Goal: Entertainment & Leisure: Browse casually

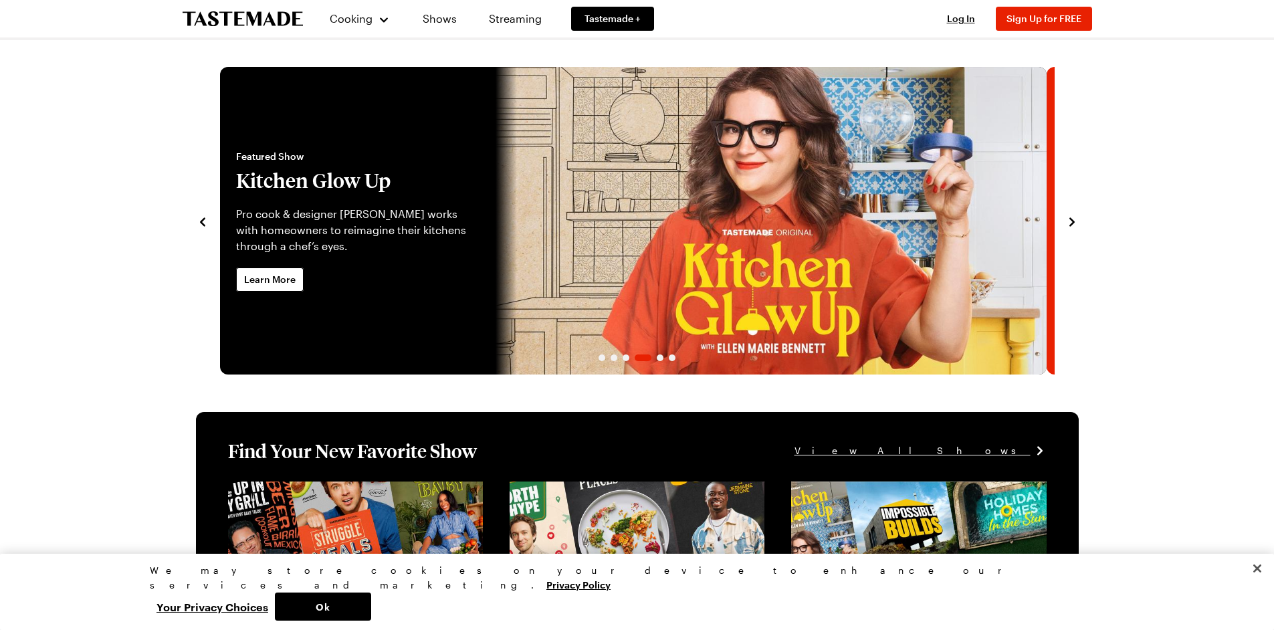
click at [939, 590] on div "We may store cookies on your device to enhance our services and marketing. Priv…" at bounding box center [637, 592] width 1274 height 76
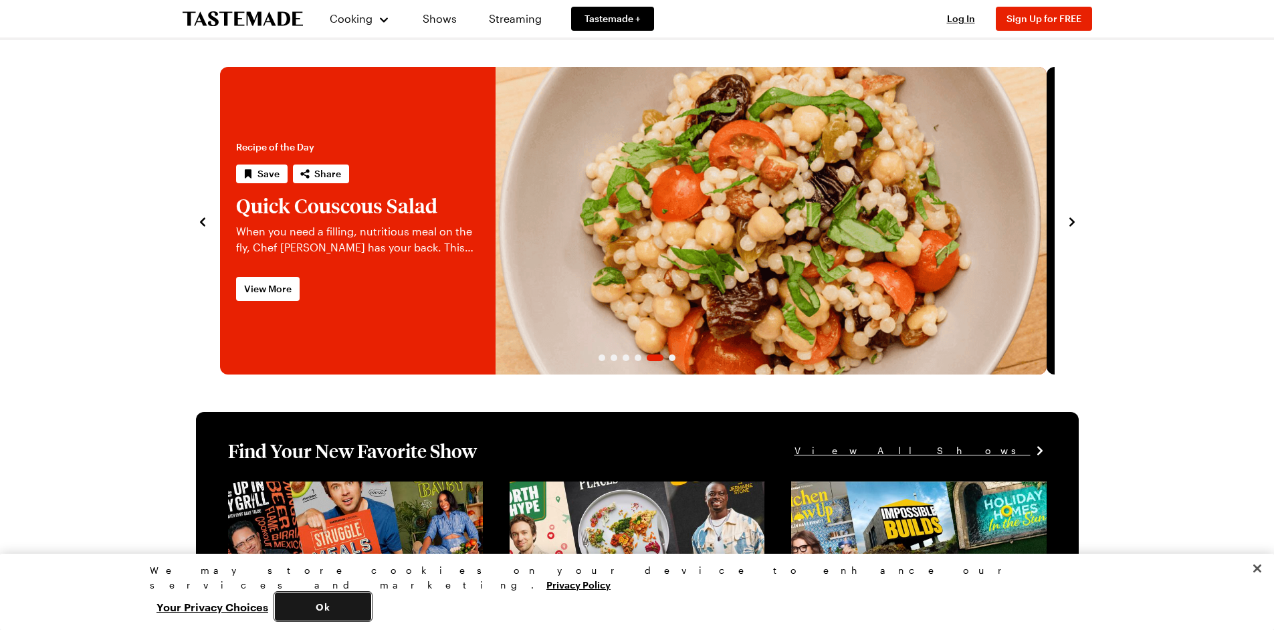
click at [371, 605] on button "Ok" at bounding box center [323, 606] width 96 height 28
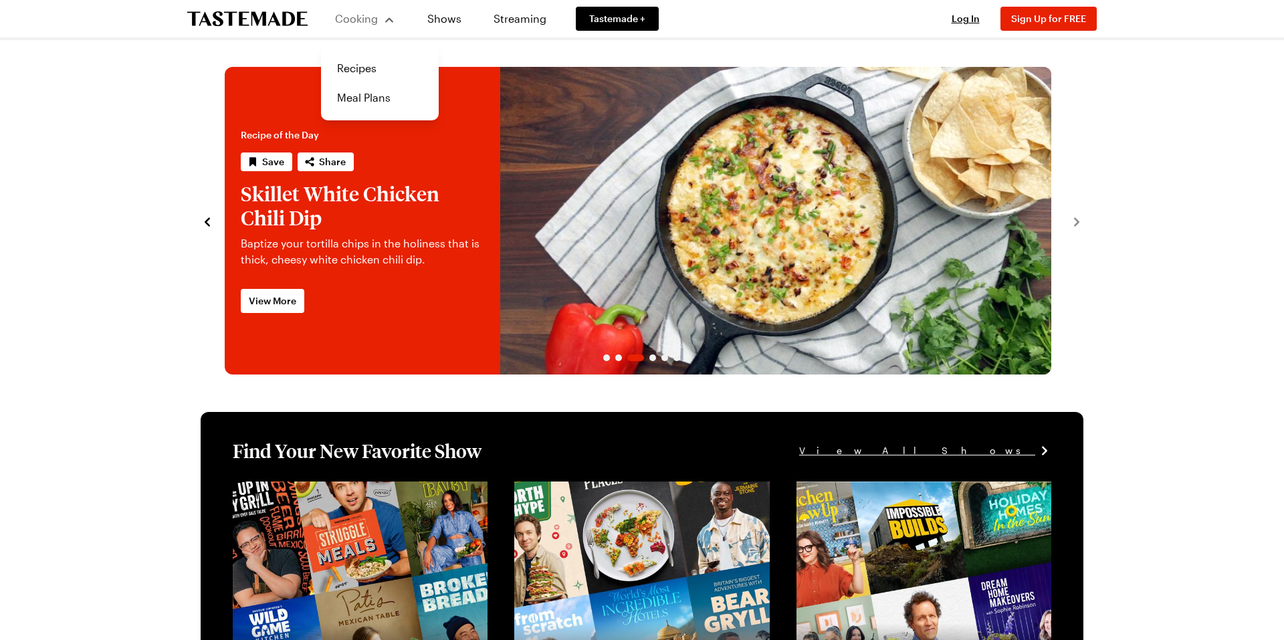
click at [362, 25] on div "Cooking" at bounding box center [364, 19] width 61 height 16
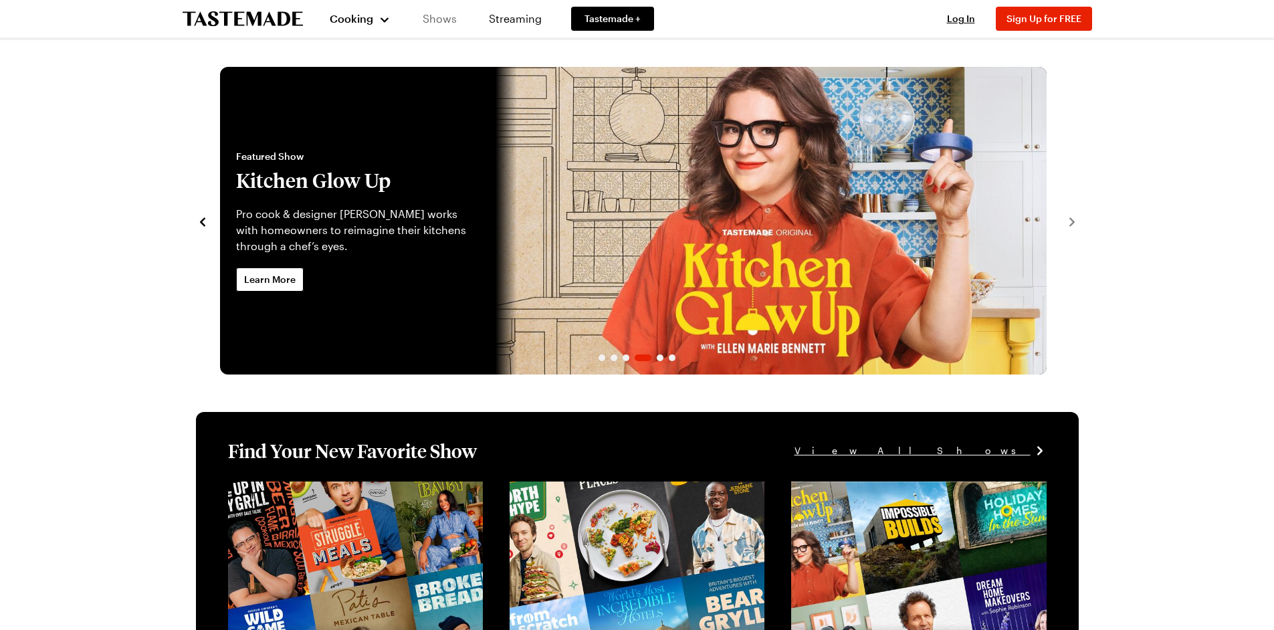
click at [433, 20] on link "Shows" at bounding box center [439, 18] width 61 height 37
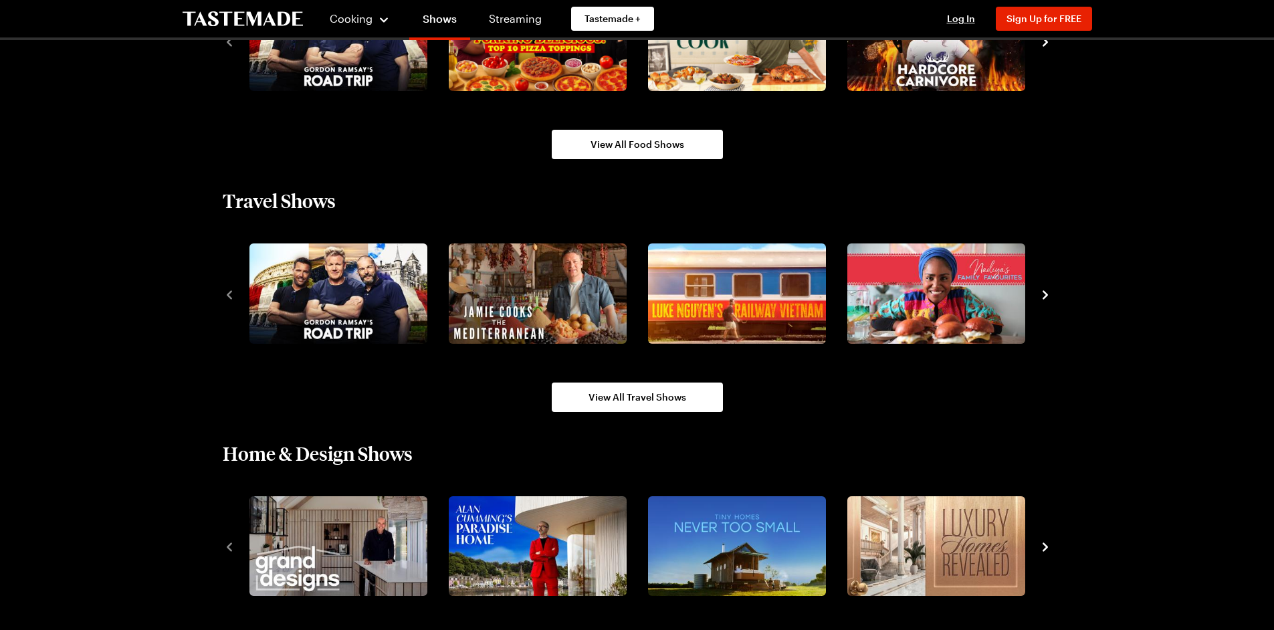
scroll to position [1204, 0]
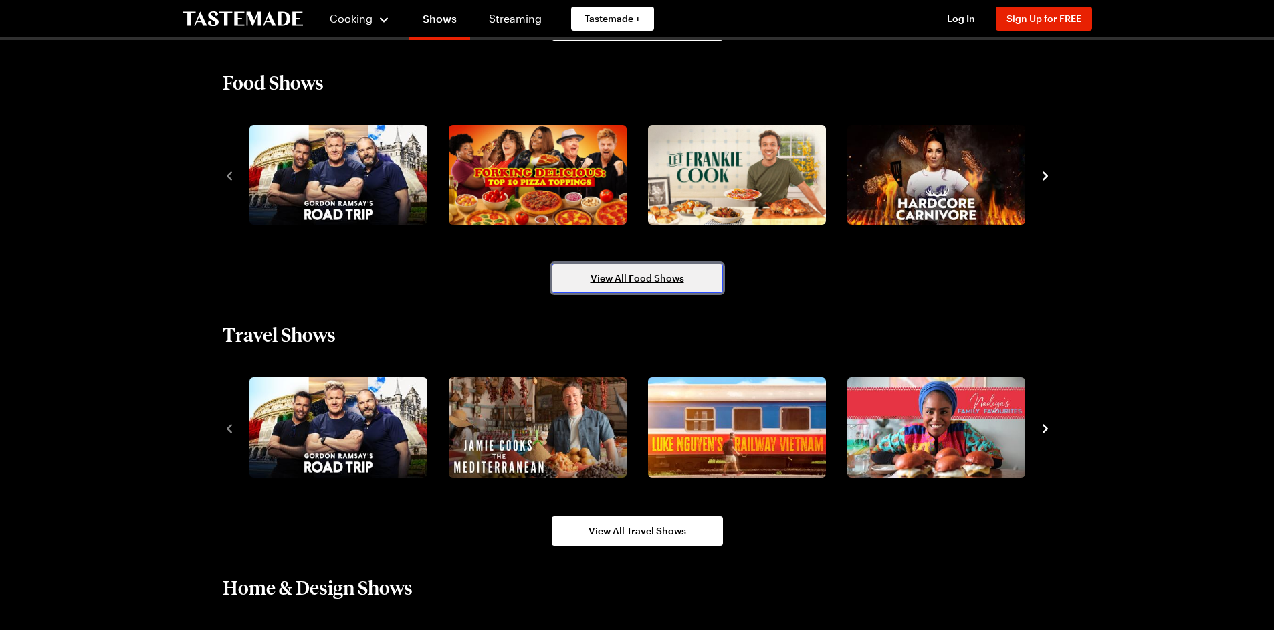
click at [689, 293] on link "View All Food Shows" at bounding box center [637, 277] width 171 height 29
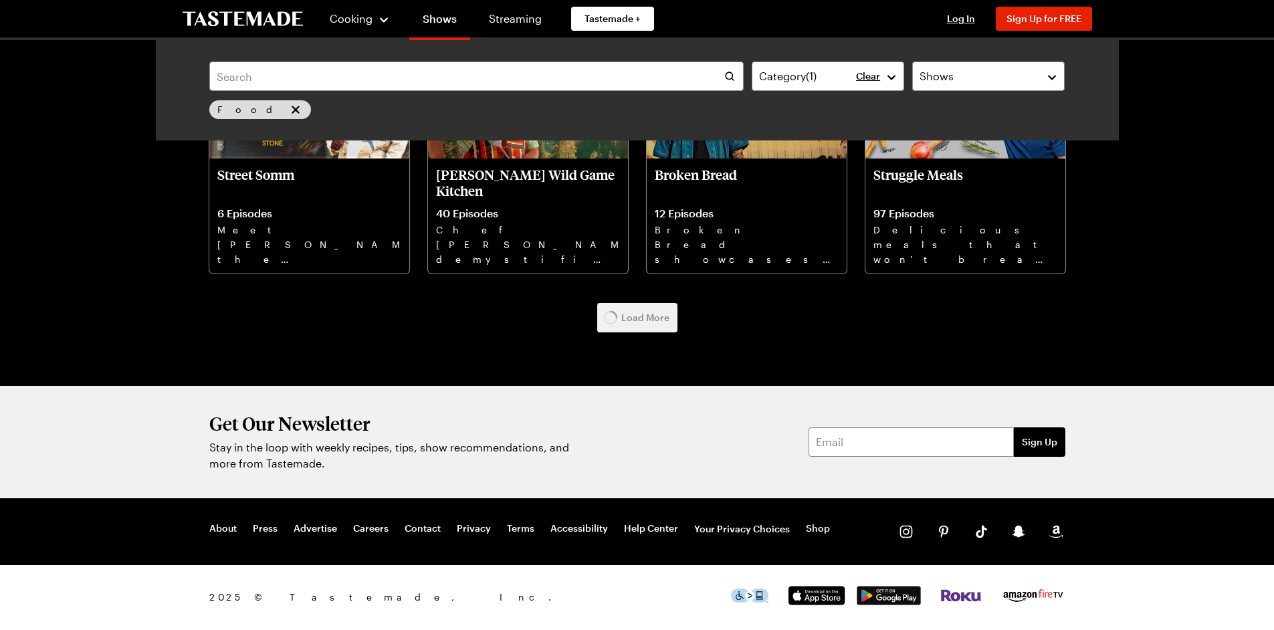
scroll to position [788, 0]
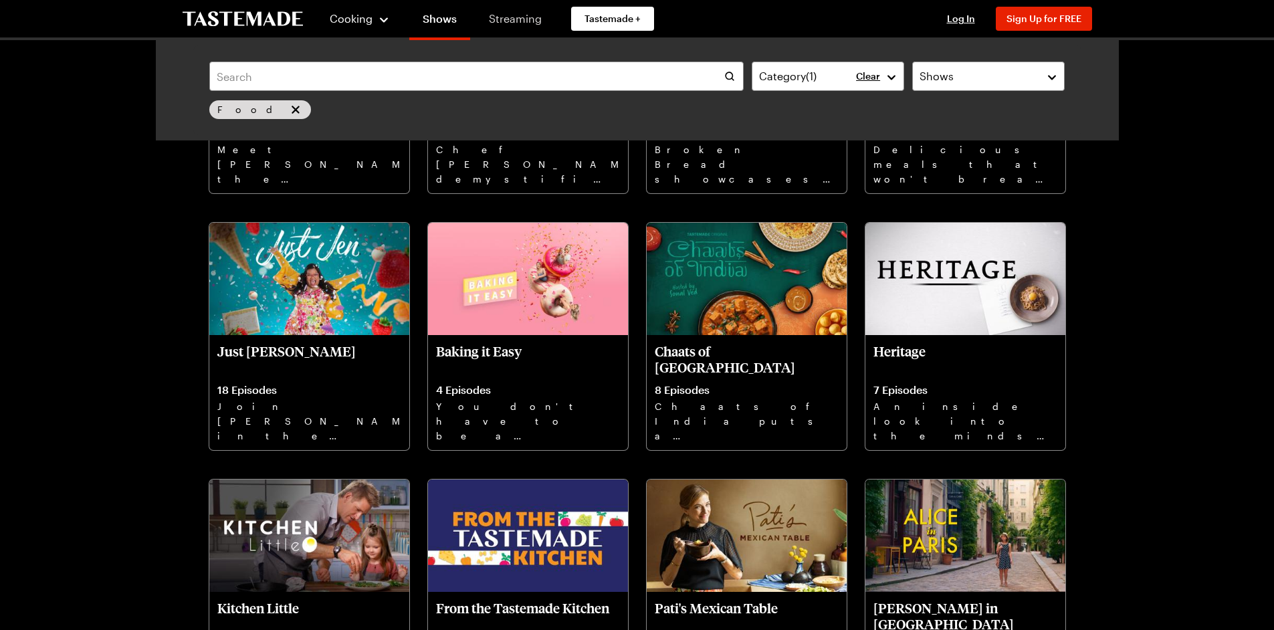
click at [534, 13] on link "Streaming" at bounding box center [515, 18] width 80 height 37
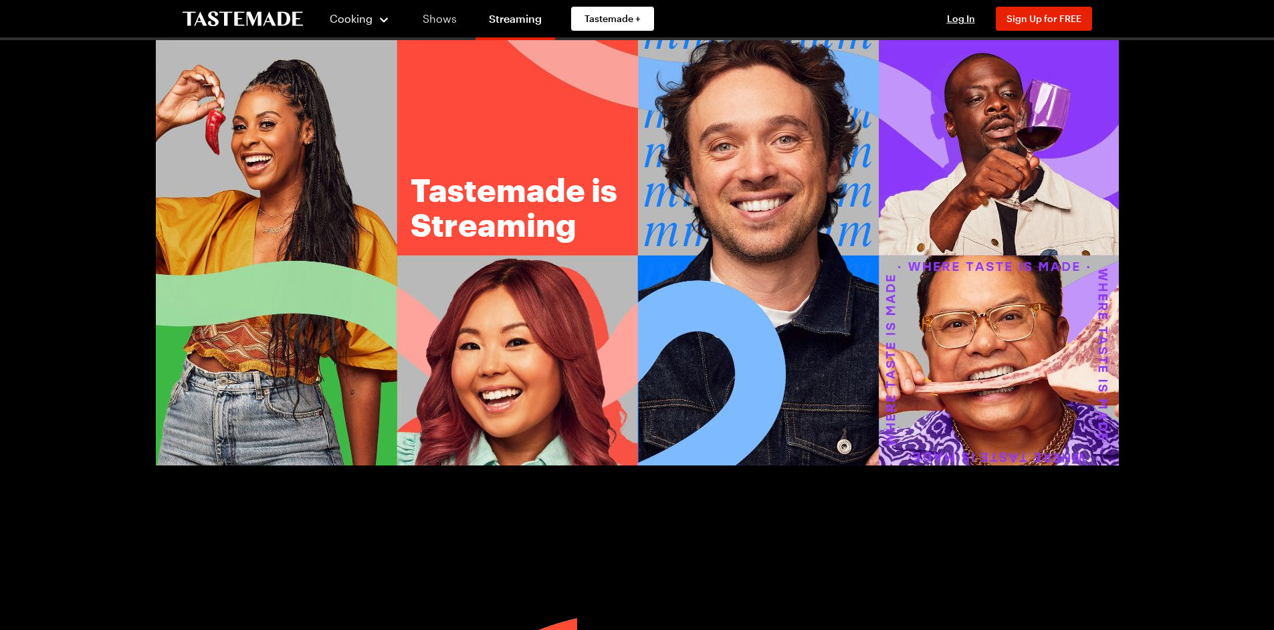
click at [437, 20] on link "Shows" at bounding box center [439, 18] width 61 height 37
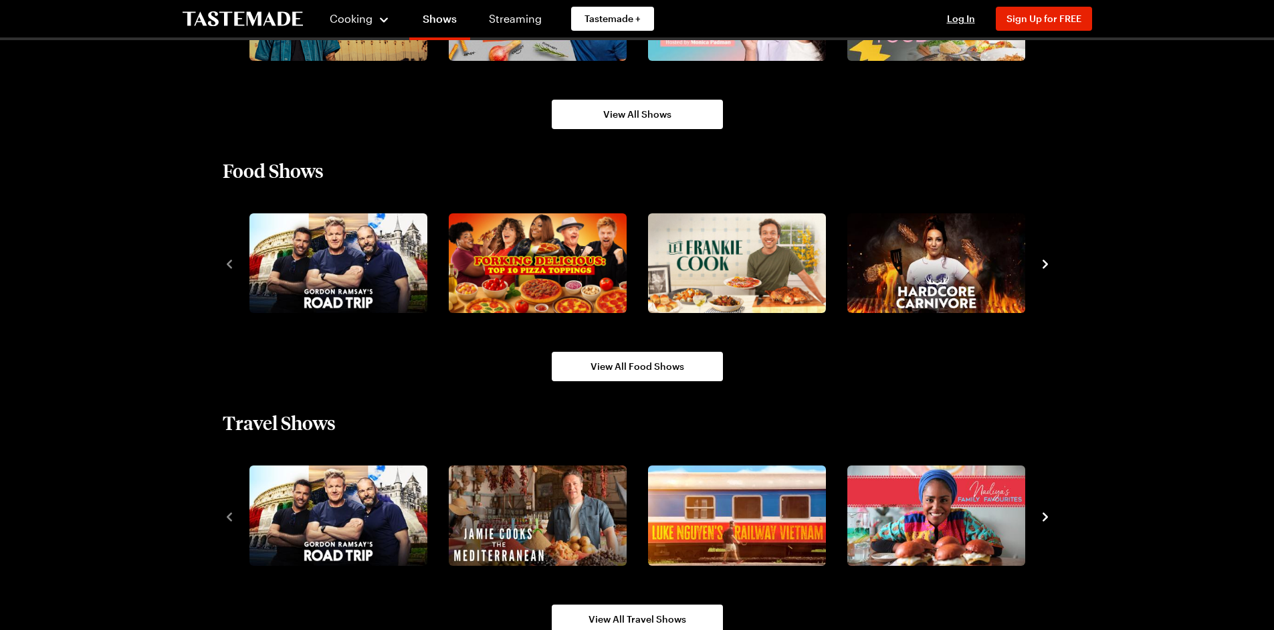
scroll to position [1204, 0]
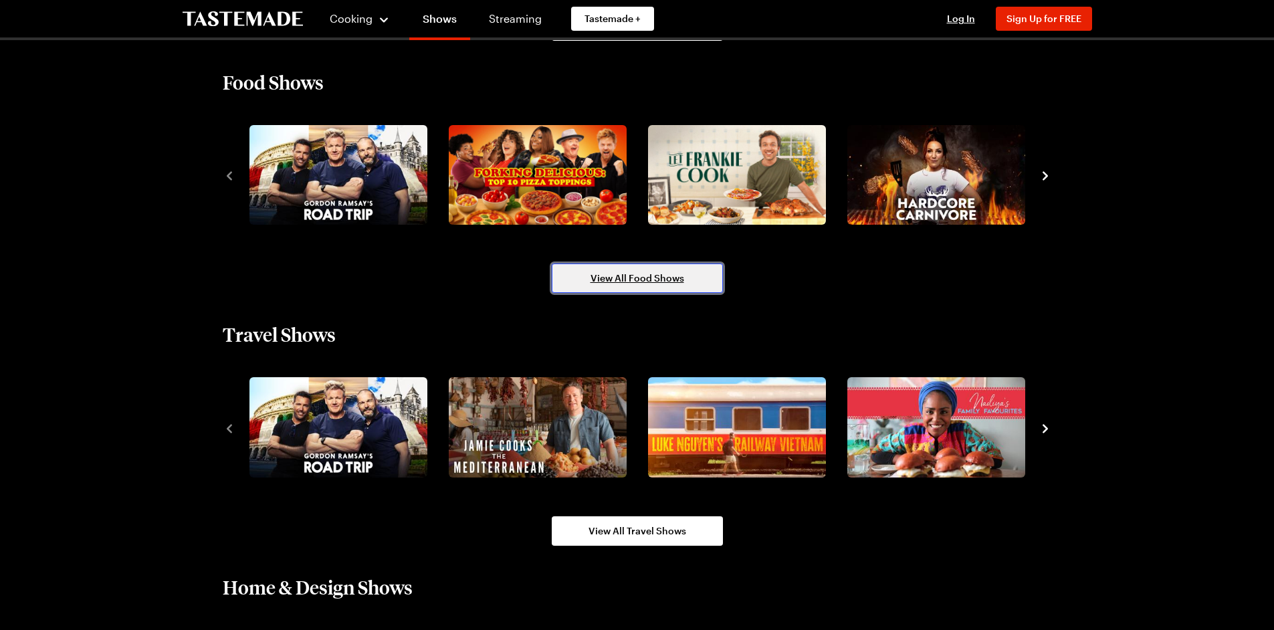
click at [660, 285] on span "View All Food Shows" at bounding box center [637, 277] width 94 height 13
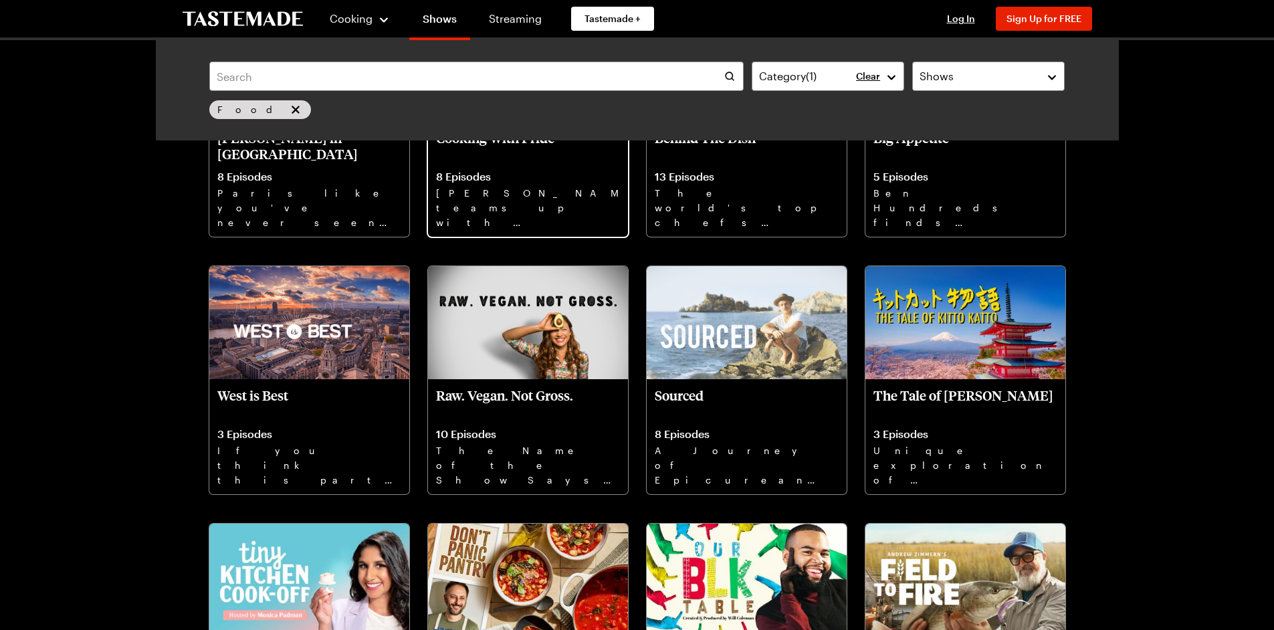
scroll to position [2006, 0]
